Goal: Find specific page/section: Find specific page/section

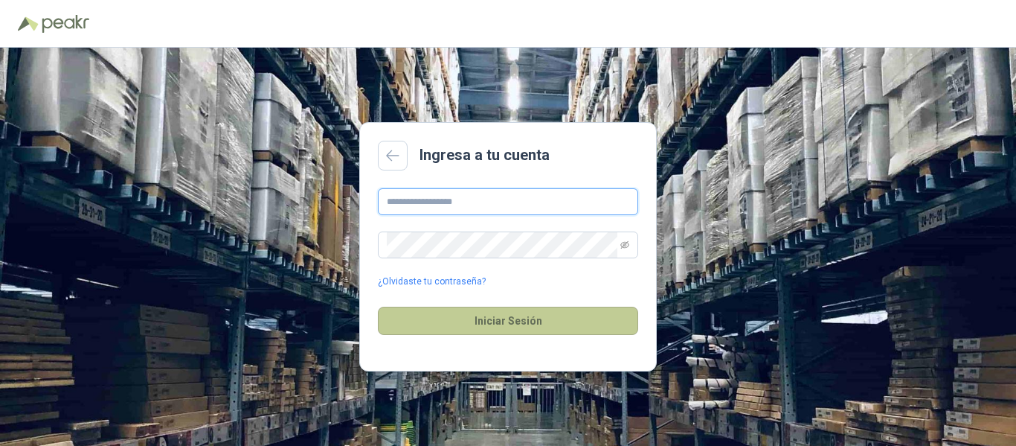
type input "**********"
click at [510, 315] on button "Iniciar Sesión" at bounding box center [508, 321] width 260 height 28
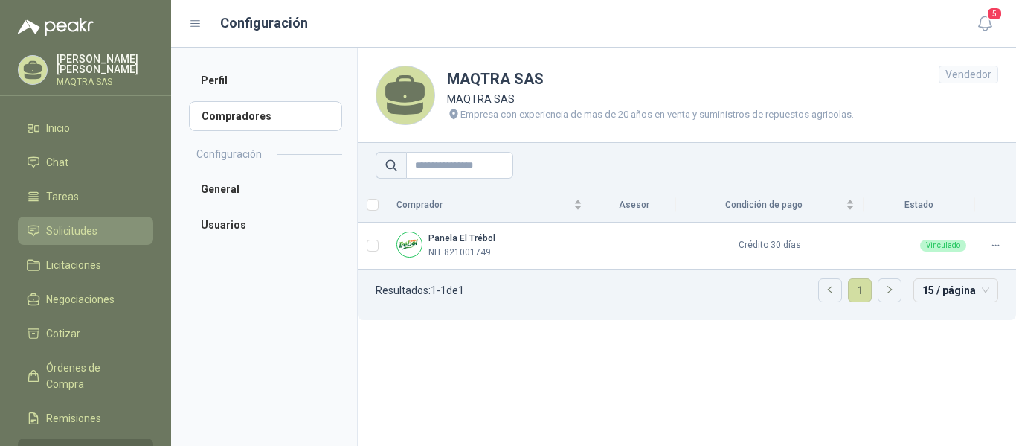
click at [110, 224] on li "Solicitudes" at bounding box center [86, 230] width 118 height 16
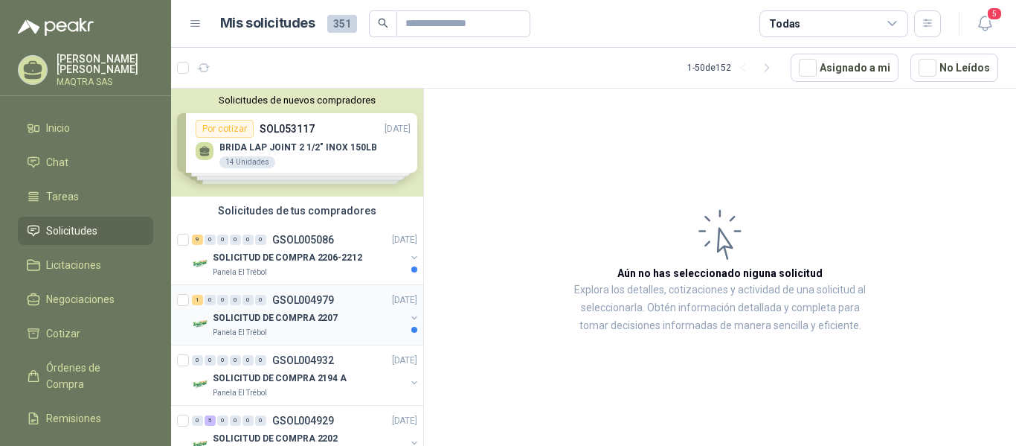
click at [314, 333] on div "Panela El Trébol" at bounding box center [309, 333] width 193 height 12
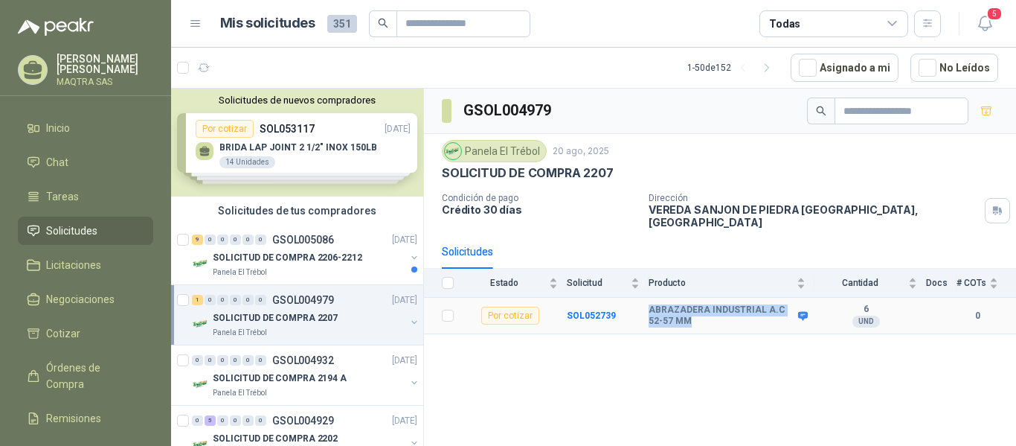
drag, startPoint x: 648, startPoint y: 298, endPoint x: 700, endPoint y: 309, distance: 53.3
click at [700, 309] on tr "Por cotizar SOL052739 ABRAZADERA INDUSTRIAL A.C 52-57 MM 6 UND  0" at bounding box center [720, 316] width 592 height 36
copy tr "ABRAZADERA INDUSTRIAL A.C 52-57 MM"
click at [258, 266] on div "SOLICITUD DE COMPRA 2206-2212" at bounding box center [309, 257] width 193 height 18
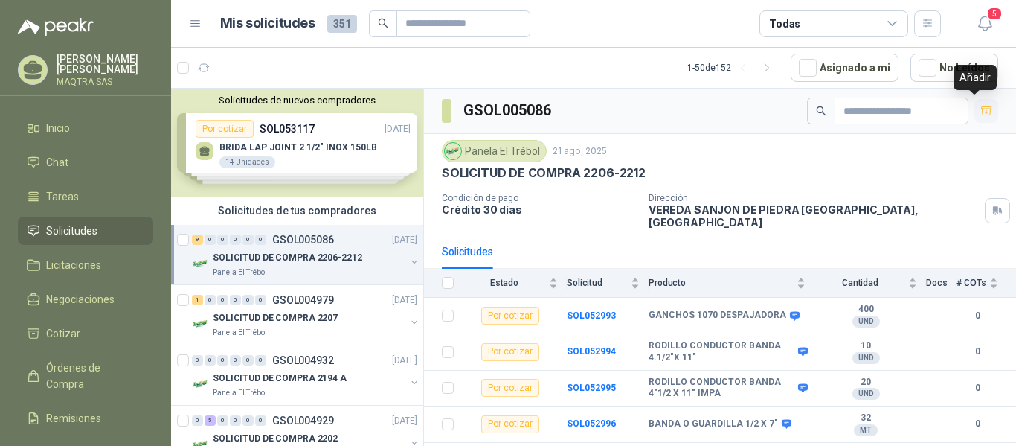
click at [981, 109] on icon "button" at bounding box center [987, 111] width 13 height 13
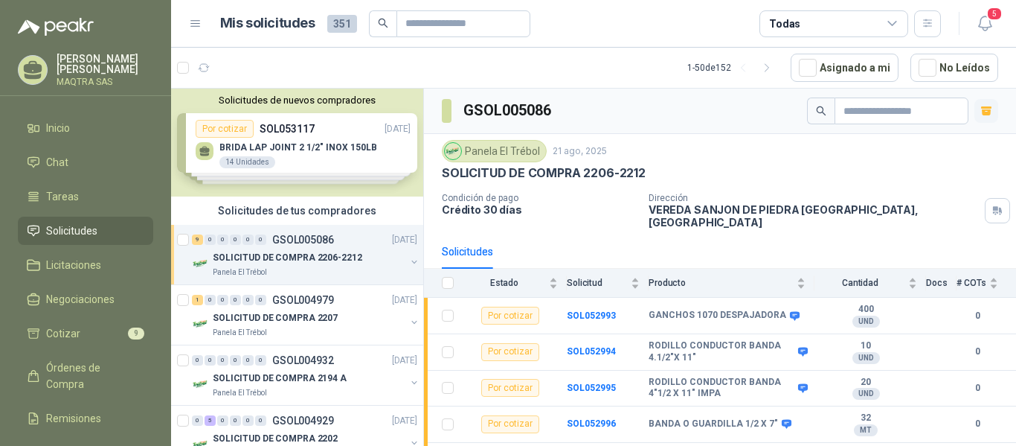
click at [87, 318] on ul "Inicio Chat Tareas Solicitudes Licitaciones Negociaciones Cotizar 9 Órdenes de …" at bounding box center [85, 310] width 171 height 393
click at [77, 330] on span "Cotizar" at bounding box center [63, 333] width 34 height 16
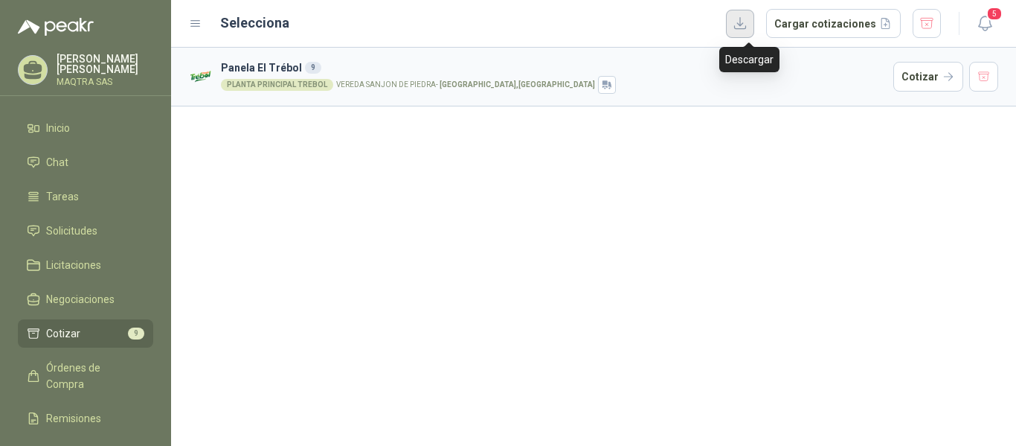
click at [753, 18] on button "button" at bounding box center [740, 24] width 28 height 28
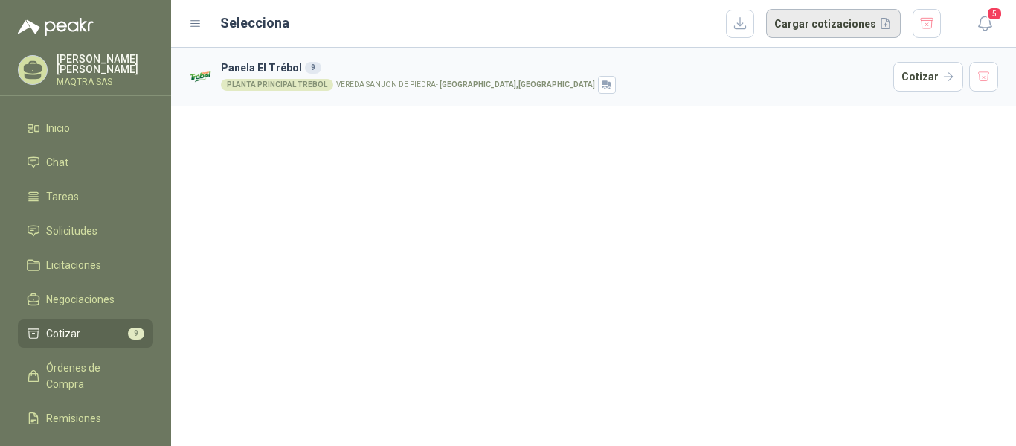
drag, startPoint x: 924, startPoint y: 21, endPoint x: 916, endPoint y: 20, distance: 8.2
click at [921, 20] on button "button" at bounding box center [927, 23] width 28 height 29
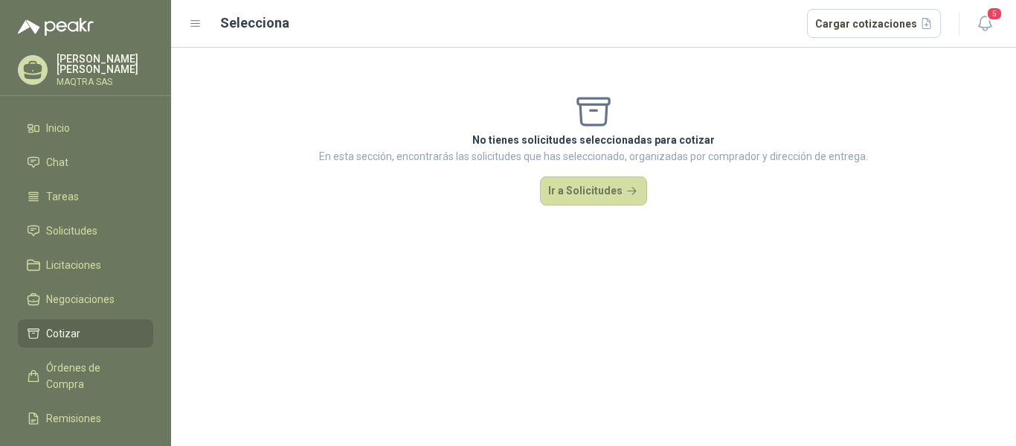
click at [25, 71] on icon at bounding box center [33, 67] width 19 height 13
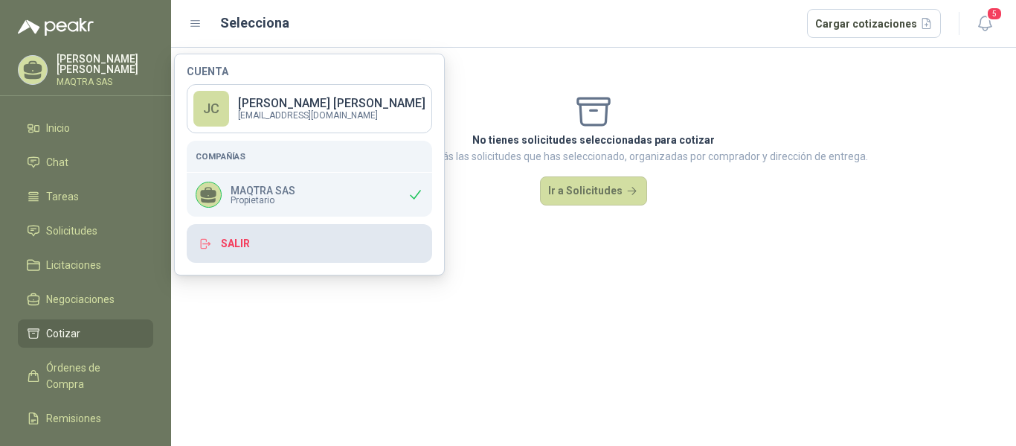
click at [234, 239] on button "Salir" at bounding box center [310, 243] width 246 height 39
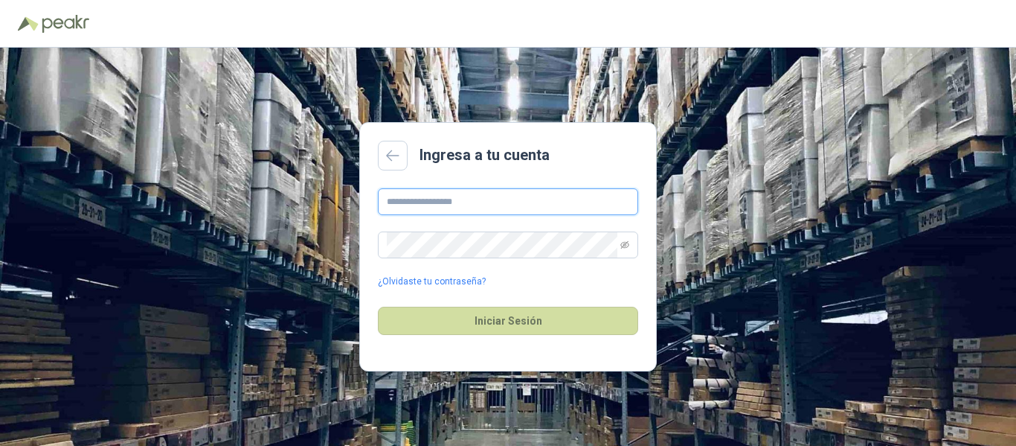
type input "**********"
